Goal: Contribute content

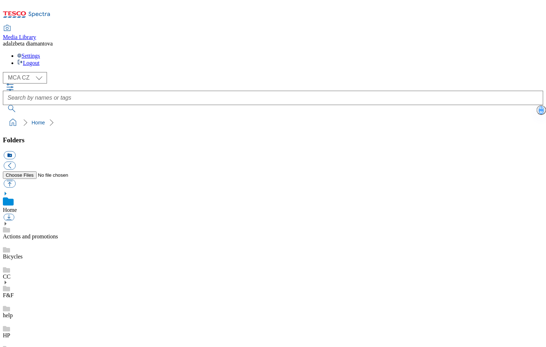
click at [34, 234] on link "Actions and promotions" at bounding box center [30, 237] width 55 height 6
click at [15, 180] on button "button" at bounding box center [10, 184] width 12 height 8
type input "C:\fakepath\cz-wk31-ac-ff-denim.png"
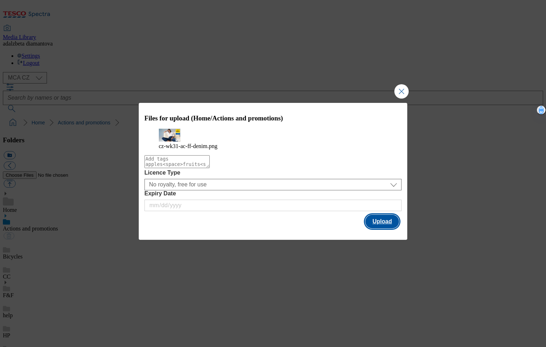
click at [384, 225] on button "Upload" at bounding box center [383, 222] width 34 height 14
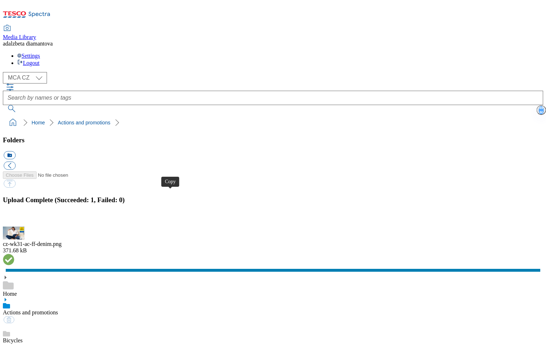
click at [14, 219] on button "button" at bounding box center [9, 222] width 11 height 7
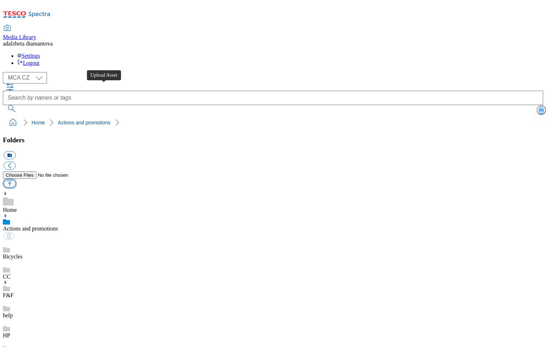
click at [15, 180] on button "button" at bounding box center [10, 184] width 12 height 8
type input "C:\fakepath\exclusively-ff-logo.png"
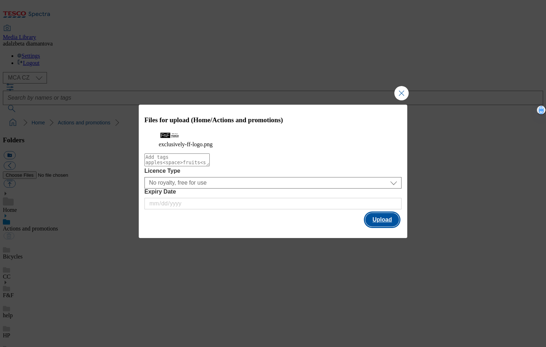
click at [371, 227] on button "Upload" at bounding box center [383, 220] width 34 height 14
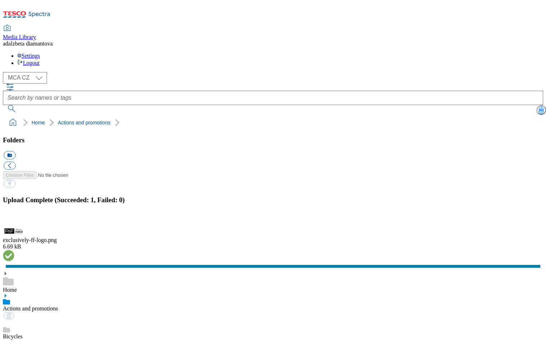
click at [53, 320] on div "Bicycles" at bounding box center [273, 330] width 541 height 20
click at [58, 306] on link "Actions and promotions" at bounding box center [30, 309] width 55 height 6
